Goal: Book appointment/travel/reservation

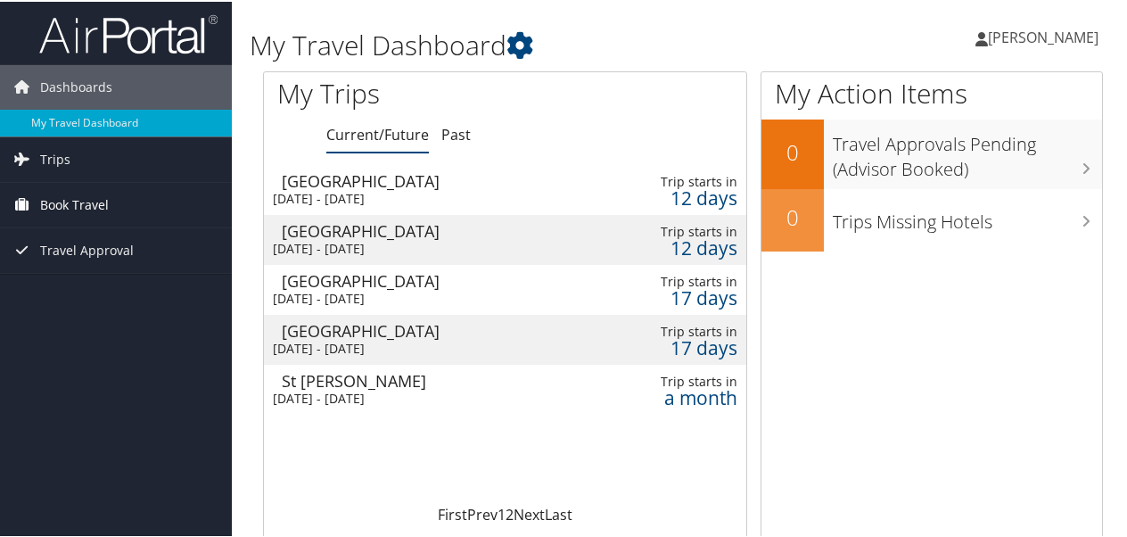
click at [69, 203] on span "Book Travel" at bounding box center [74, 203] width 69 height 45
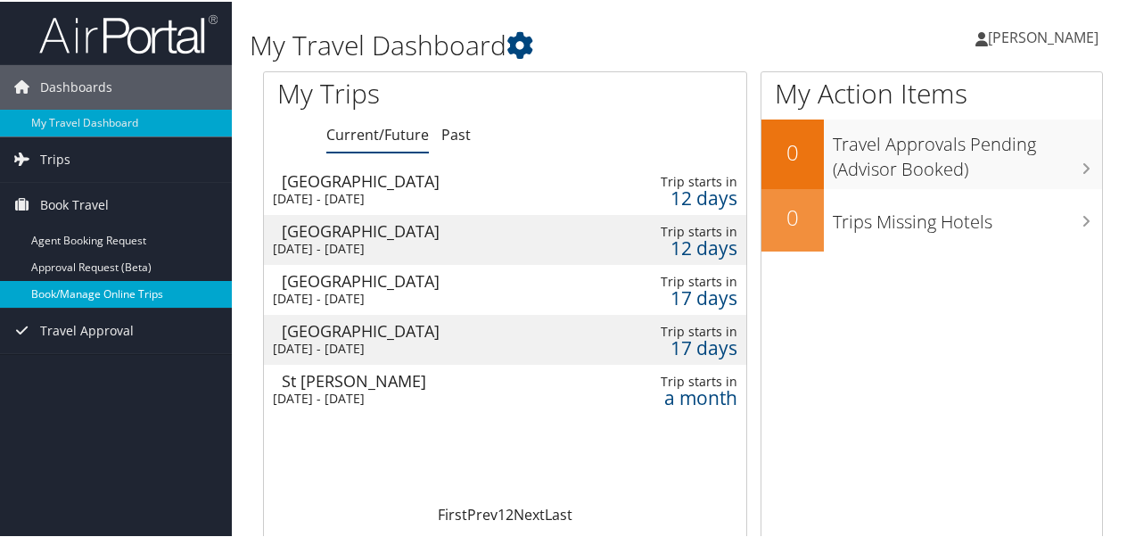
click at [63, 283] on link "Book/Manage Online Trips" at bounding box center [116, 292] width 232 height 27
